Goal: Task Accomplishment & Management: Manage account settings

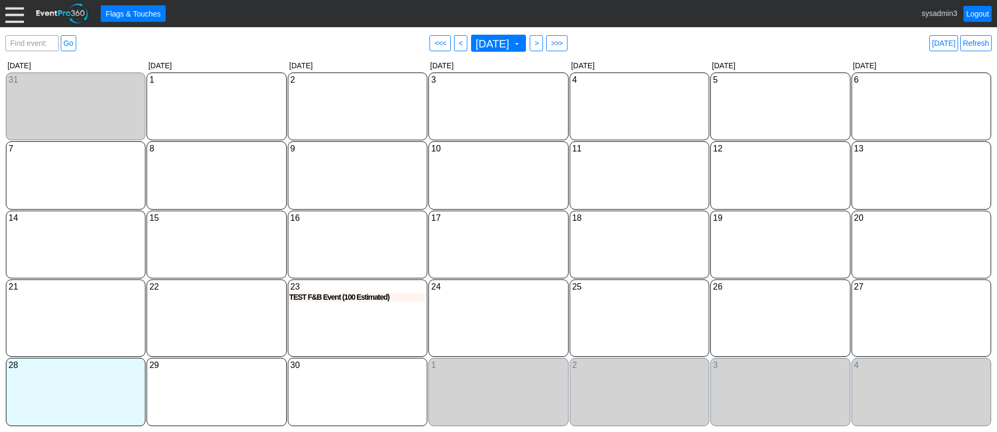
click at [988, 40] on link "Refresh" at bounding box center [976, 43] width 31 height 16
click at [13, 11] on div at bounding box center [14, 13] width 19 height 19
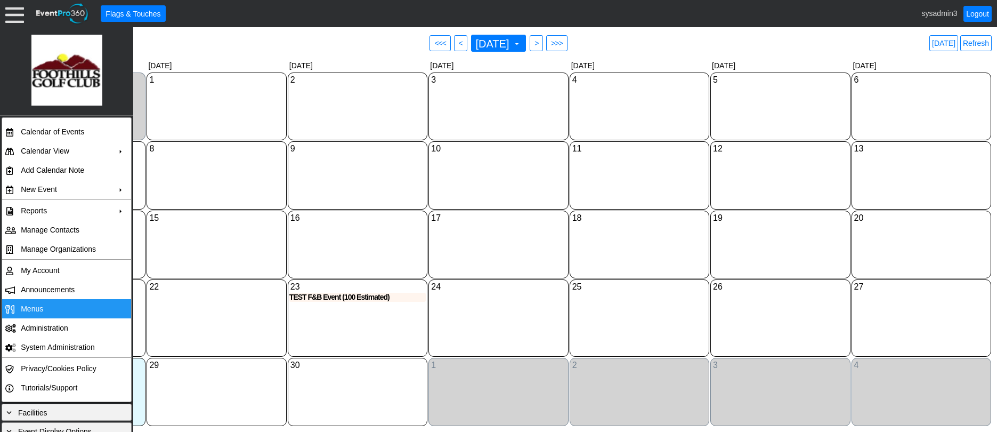
click at [53, 303] on td "Menus" at bounding box center [64, 308] width 95 height 19
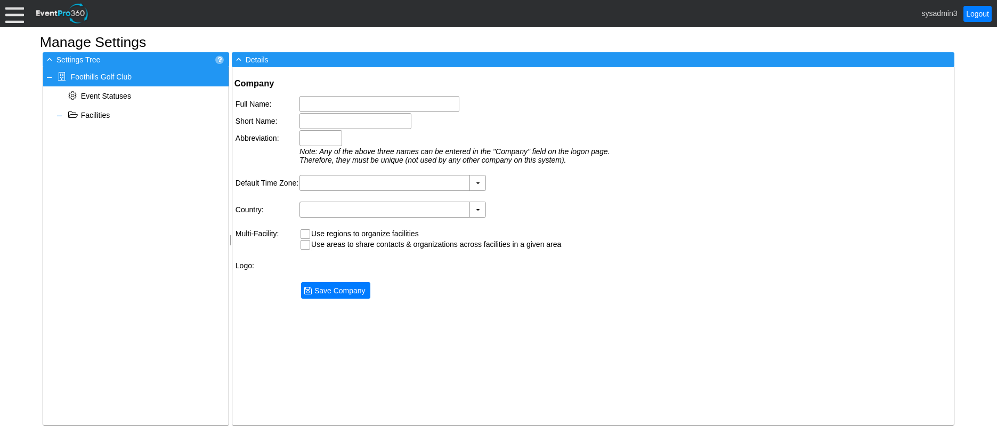
type input "Foothills Golf Club"
type input "Foothills GC"
type input "Foothills"
type input "(GMT-07:00) Arizona"
type input "United States (English)"
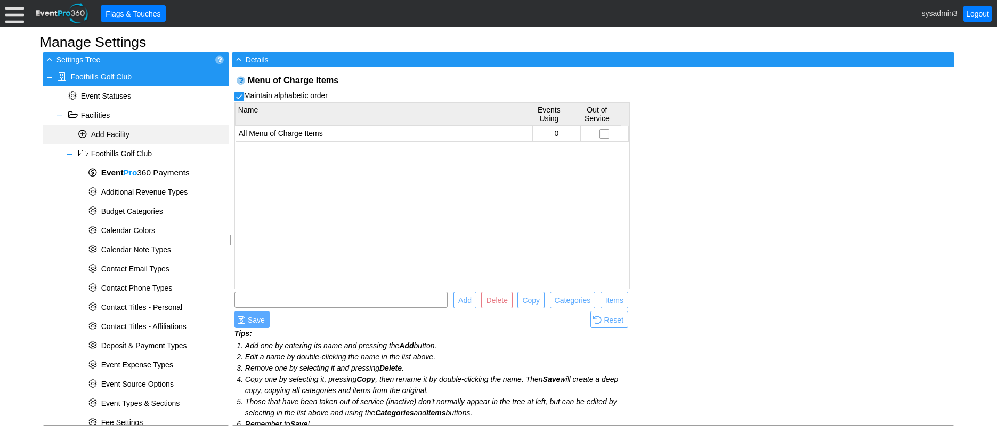
scroll to position [347, 0]
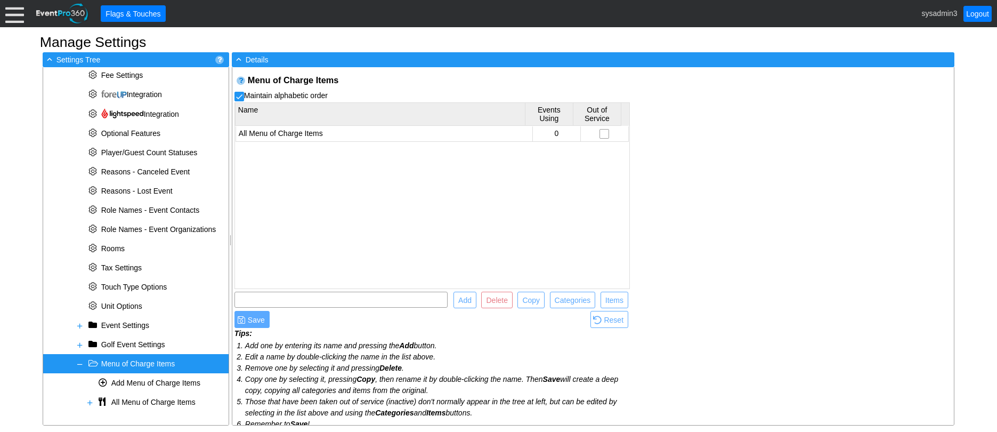
click at [18, 12] on div at bounding box center [14, 13] width 19 height 19
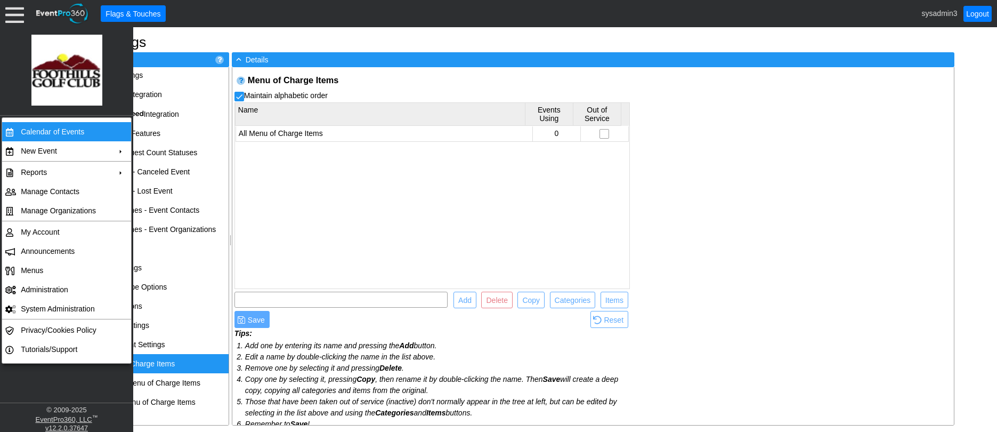
click at [77, 134] on td "Calendar of Events" at bounding box center [64, 131] width 95 height 19
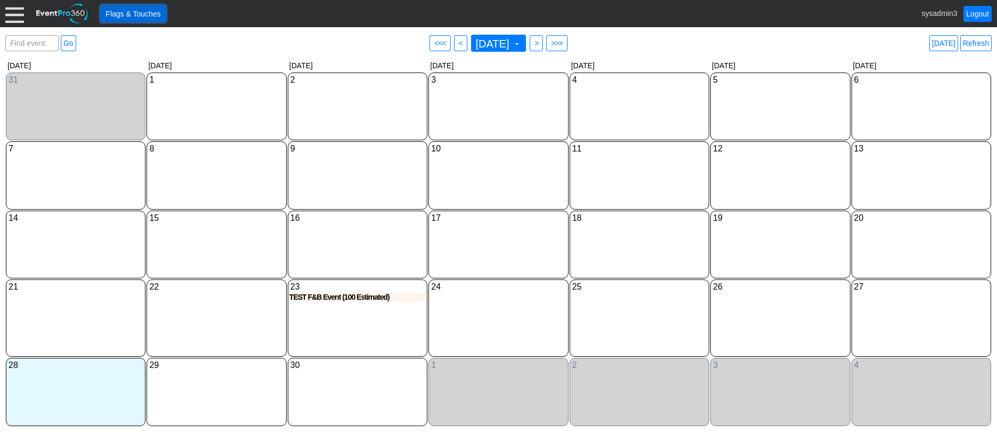
click at [134, 15] on span "Flags & Touches" at bounding box center [132, 14] width 59 height 11
click at [980, 50] on link "Refresh" at bounding box center [976, 43] width 31 height 16
click at [11, 13] on div at bounding box center [14, 13] width 19 height 19
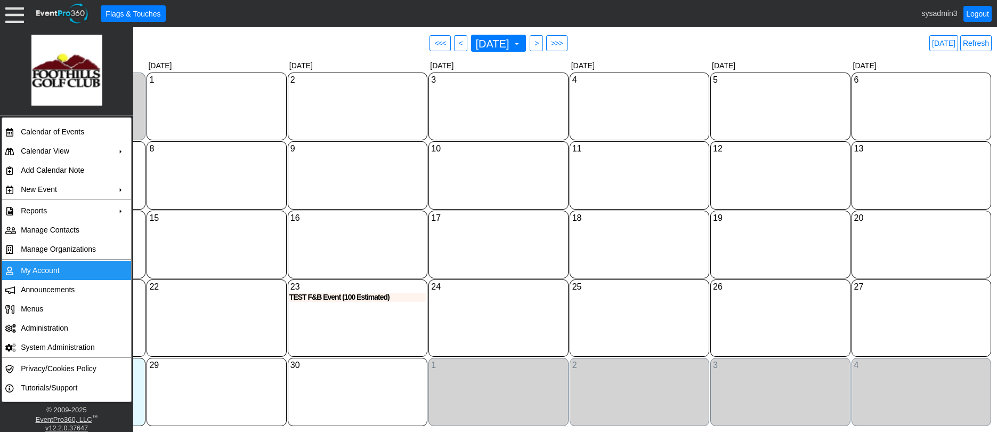
click at [46, 269] on td "My Account" at bounding box center [64, 270] width 95 height 19
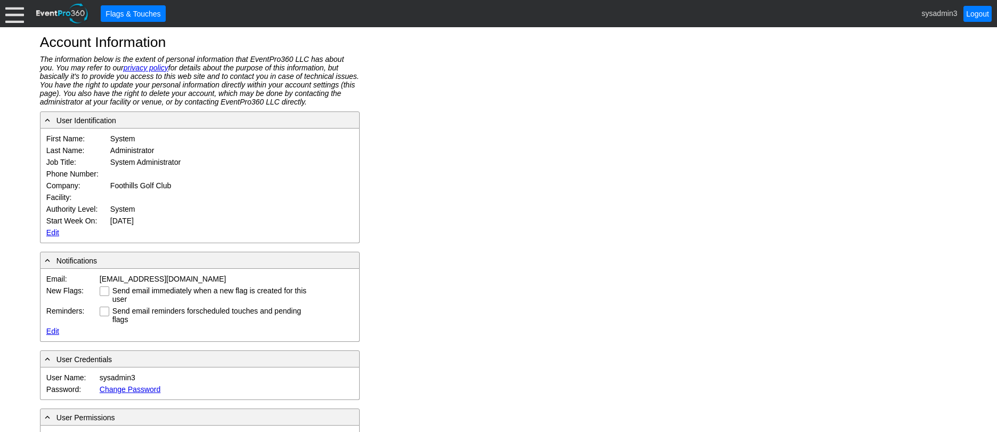
click at [53, 232] on link "Edit" at bounding box center [52, 232] width 13 height 9
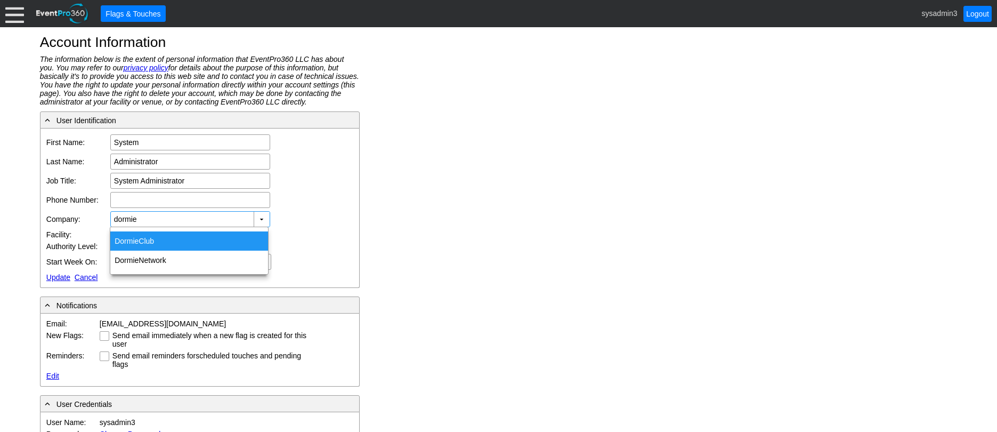
click at [147, 244] on div "Dormie Club" at bounding box center [189, 240] width 158 height 19
type input "Dormie Club"
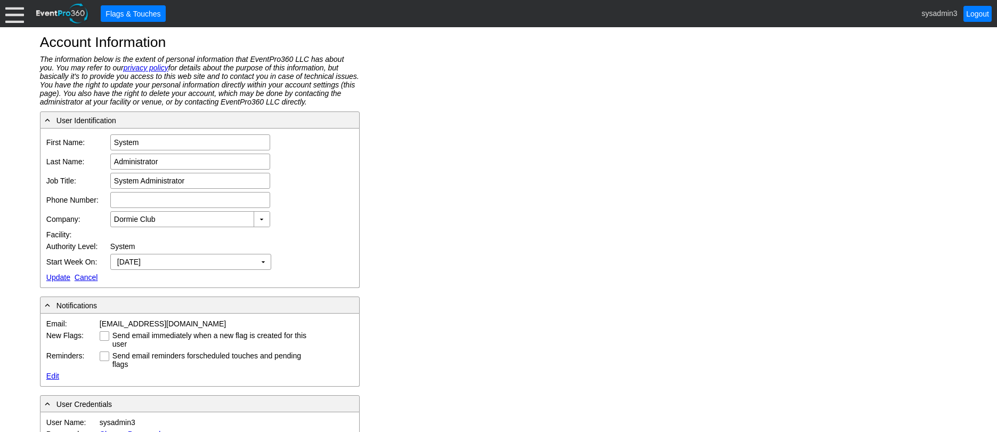
click at [56, 278] on link "Update" at bounding box center [58, 277] width 24 height 9
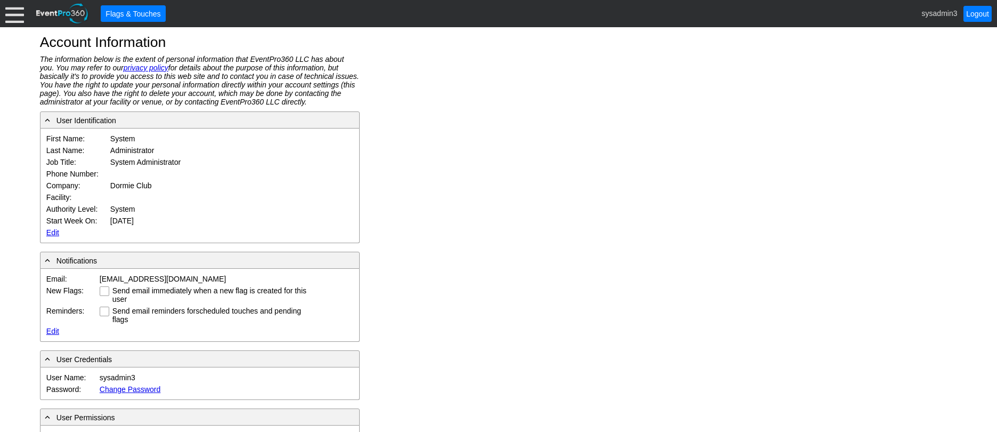
click at [18, 17] on div at bounding box center [14, 13] width 19 height 19
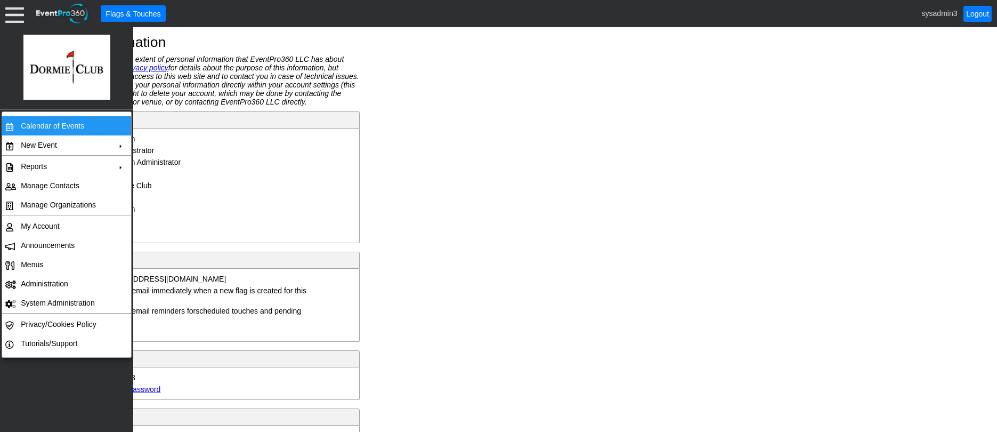
click at [36, 126] on td "Calendar of Events" at bounding box center [64, 125] width 95 height 19
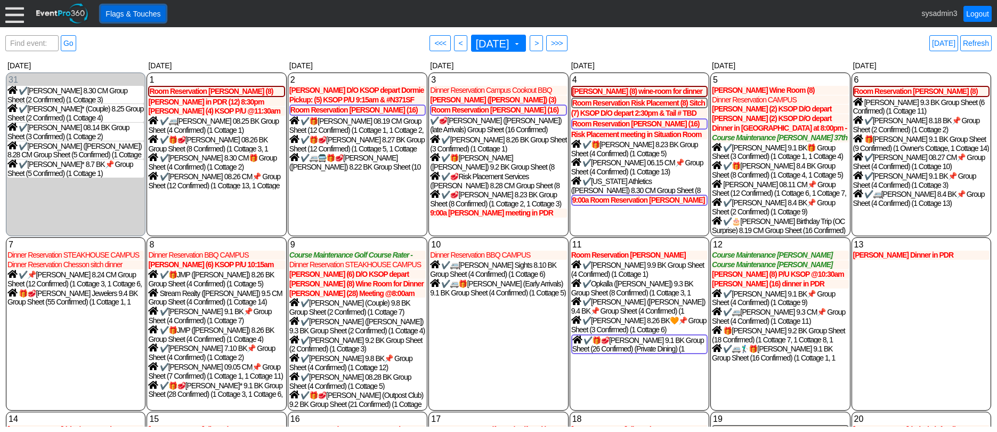
click at [132, 18] on span "Flags & Touches" at bounding box center [132, 14] width 59 height 11
click at [976, 44] on link "Refresh" at bounding box center [976, 43] width 31 height 16
click at [975, 42] on link "Refresh" at bounding box center [976, 43] width 31 height 16
